Goal: Share content: Share content

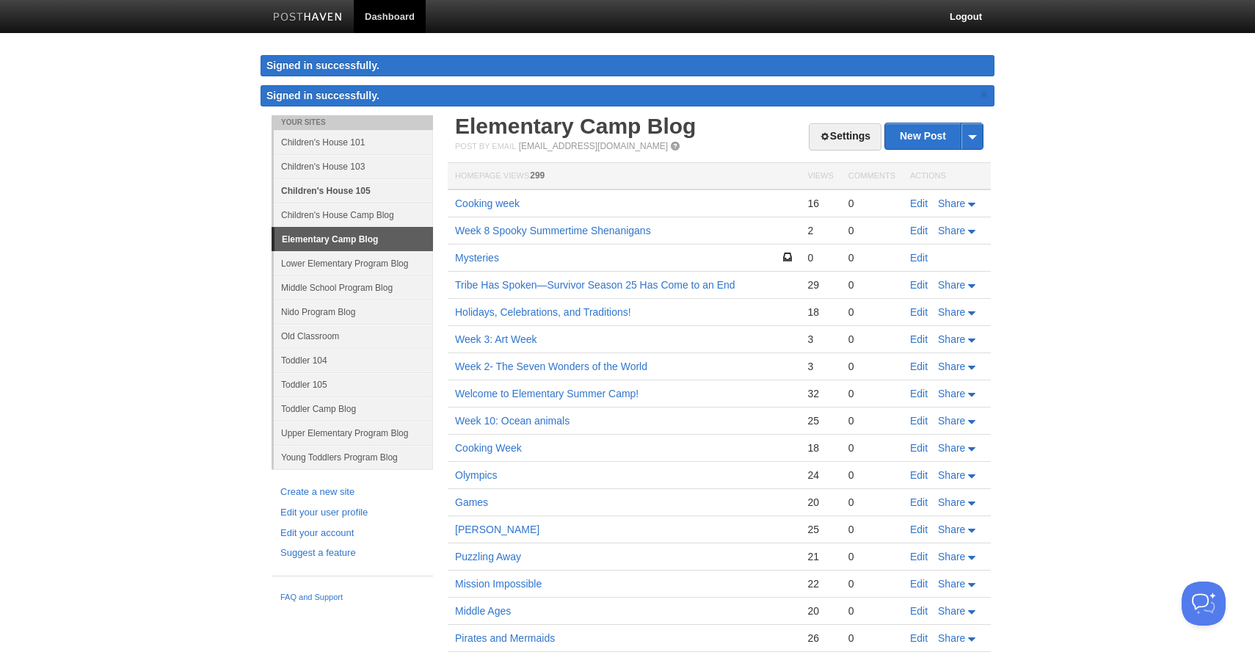
click at [357, 189] on link "Children's House 105" at bounding box center [353, 190] width 159 height 24
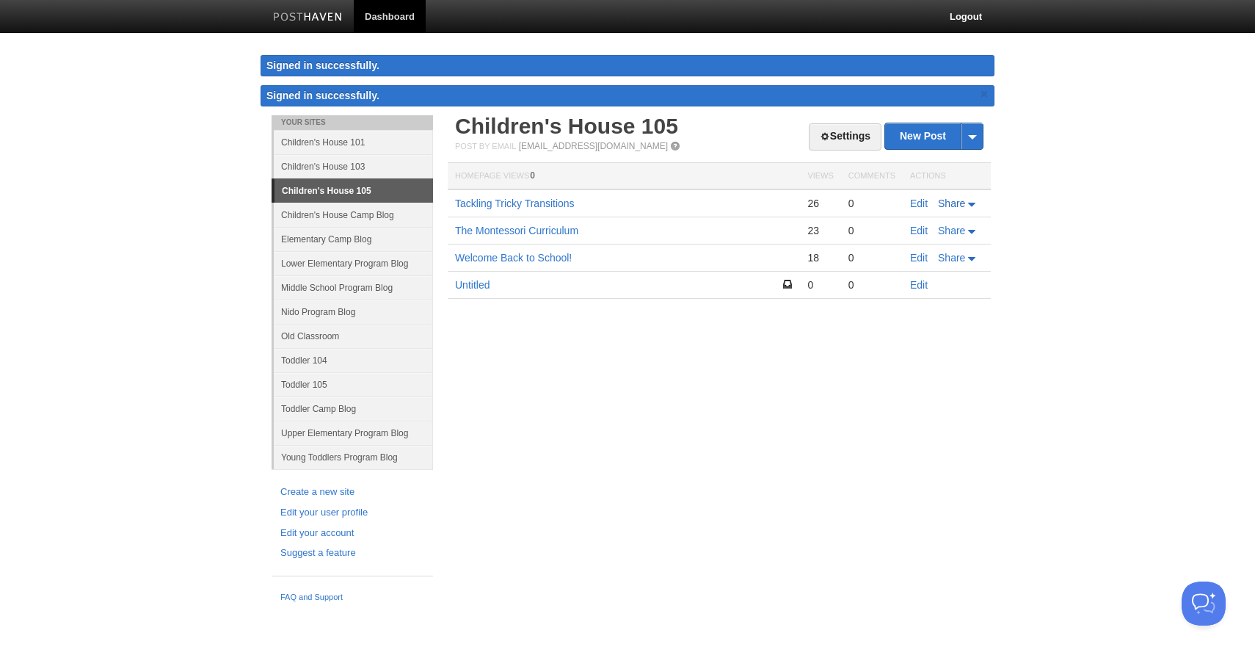
click at [959, 201] on span "Share" at bounding box center [951, 203] width 27 height 12
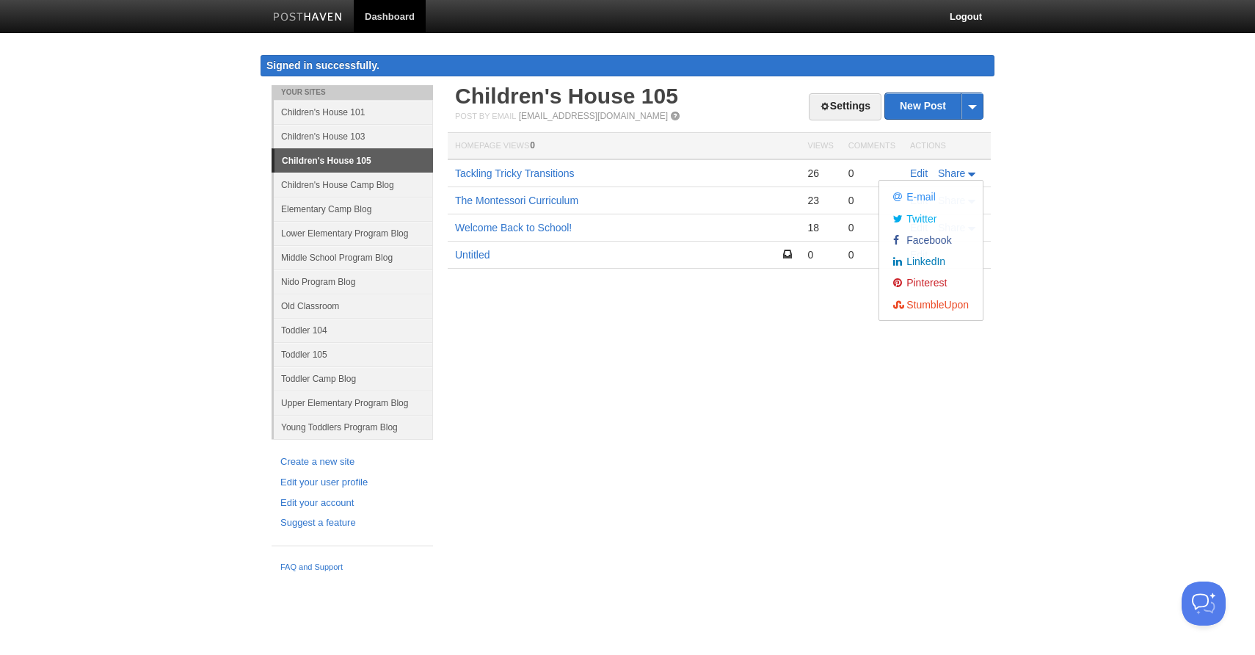
click at [1037, 199] on body "Dashboard Logout Signed in successfully. Signed in successfully. × Your Sites C…" at bounding box center [627, 289] width 1255 height 579
click at [972, 173] on icon at bounding box center [971, 174] width 7 height 4
click at [1097, 263] on body "Dashboard Logout Signed in successfully. Signed in successfully. × Your Sites C…" at bounding box center [627, 289] width 1255 height 579
click at [527, 175] on link "Tackling Tricky Transitions" at bounding box center [515, 173] width 120 height 12
click at [968, 172] on icon at bounding box center [973, 174] width 10 height 4
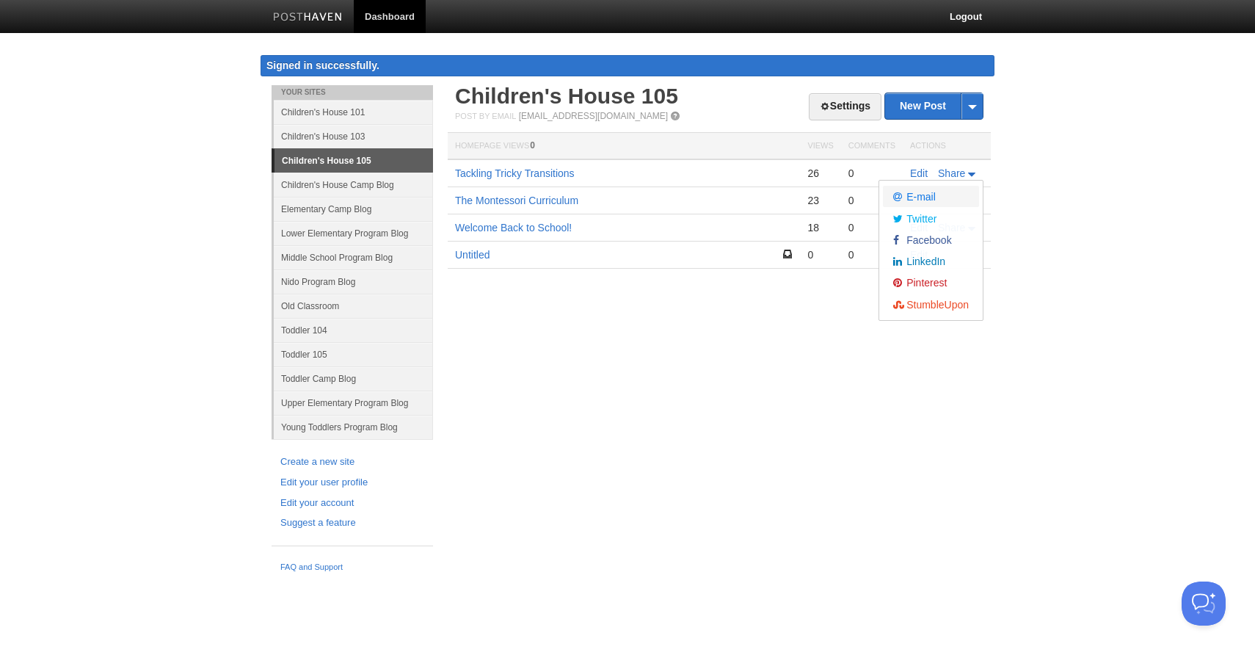
click at [920, 196] on span "E-mail" at bounding box center [919, 197] width 32 height 12
click at [923, 198] on span "E-mail" at bounding box center [919, 197] width 32 height 12
click at [1042, 176] on body "Dashboard Logout Signed in successfully. Signed in successfully. × Your Sites C…" at bounding box center [627, 289] width 1255 height 579
click at [531, 175] on link "Tackling Tricky Transitions" at bounding box center [515, 173] width 120 height 12
